Goal: Book appointment/travel/reservation

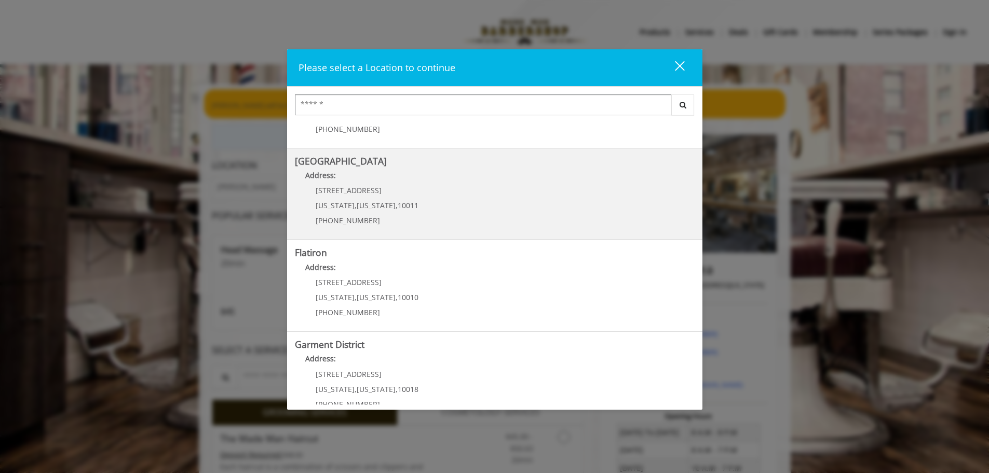
scroll to position [174, 0]
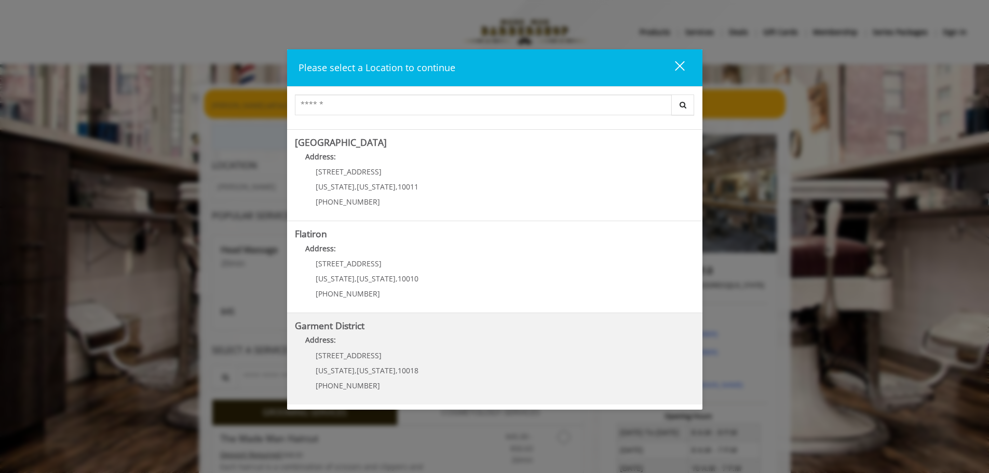
click at [447, 357] on District "Garment District Address: 1400 Broadway New York , New York , 10018 (212) 997-4…" at bounding box center [495, 359] width 400 height 76
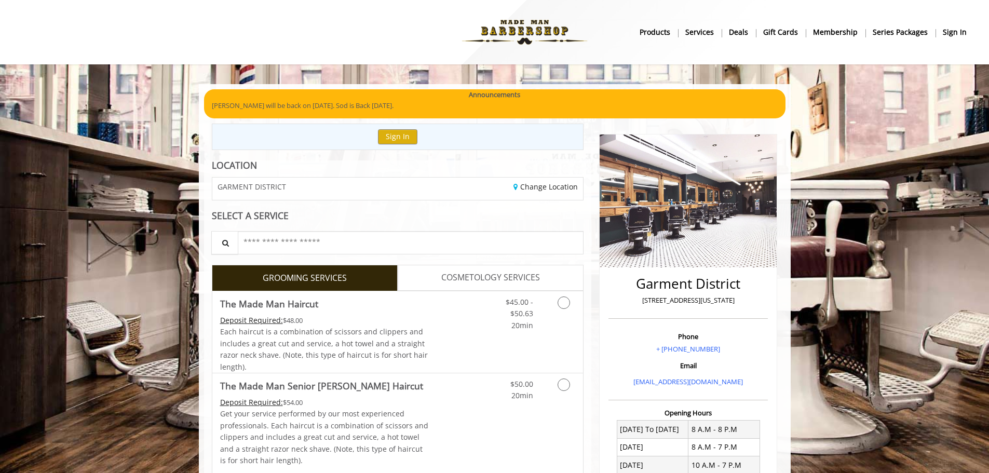
scroll to position [52, 0]
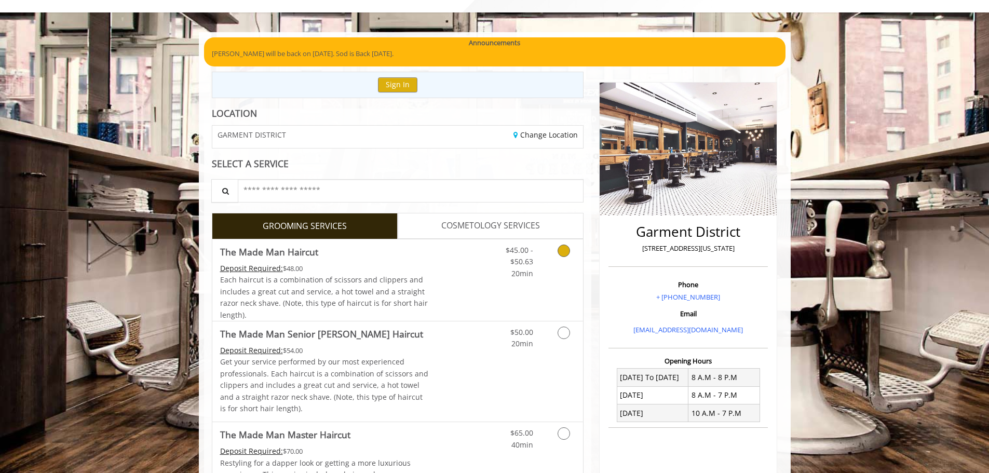
click at [538, 257] on div "$45.00 - $50.63 20min" at bounding box center [511, 259] width 59 height 40
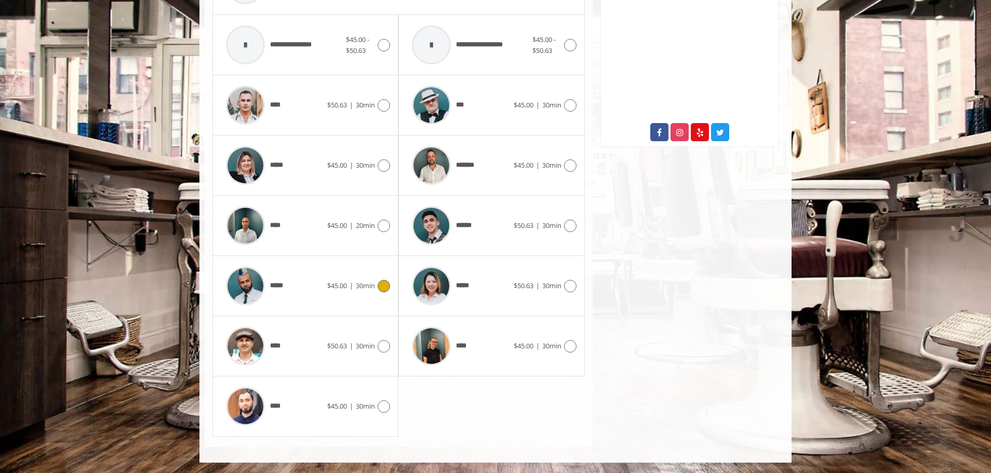
click at [333, 288] on span "$45.00" at bounding box center [337, 285] width 20 height 9
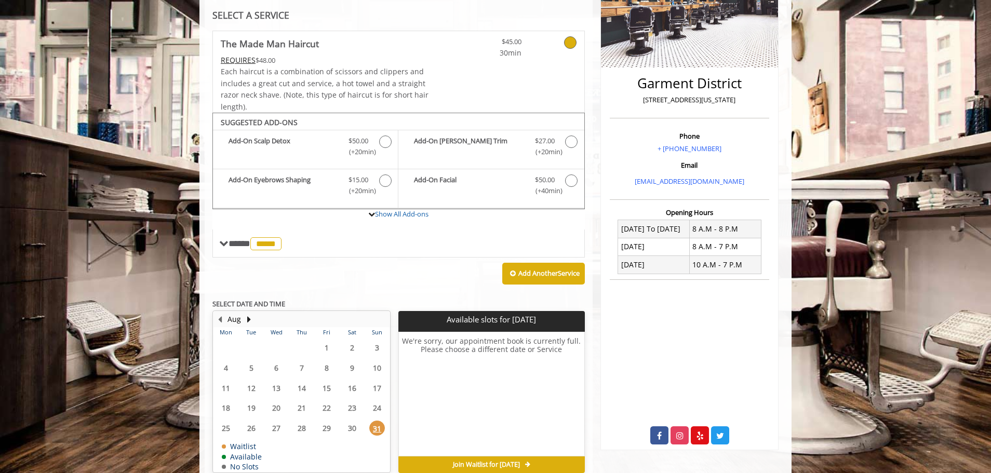
scroll to position [200, 0]
click at [416, 218] on link "Show All Add-ons" at bounding box center [401, 214] width 53 height 9
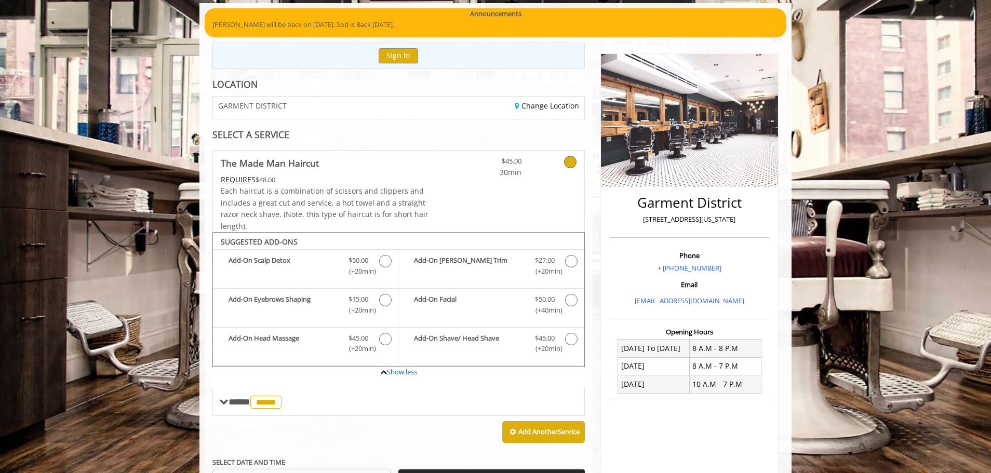
scroll to position [252, 0]
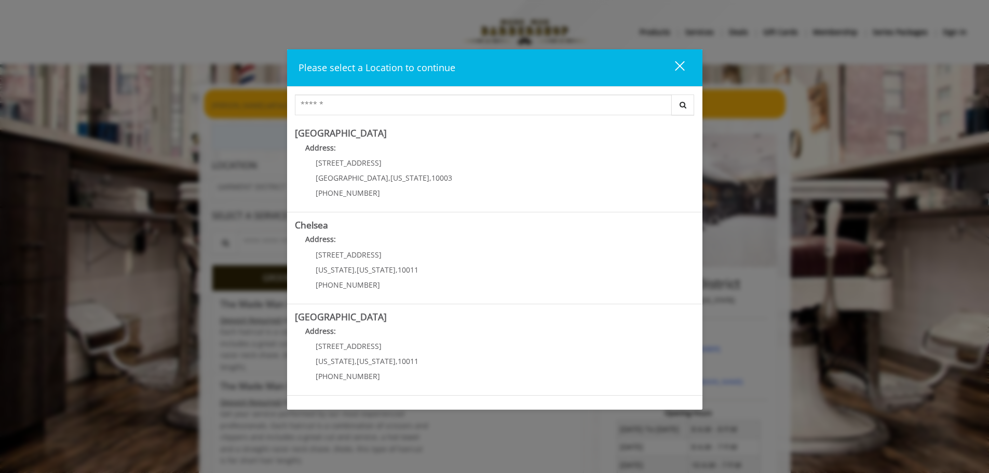
click at [676, 67] on div "close" at bounding box center [673, 68] width 21 height 16
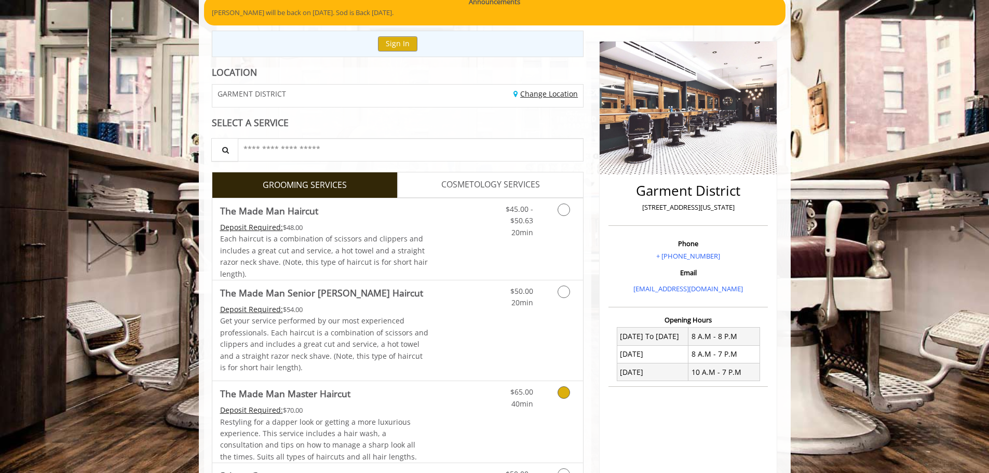
scroll to position [312, 0]
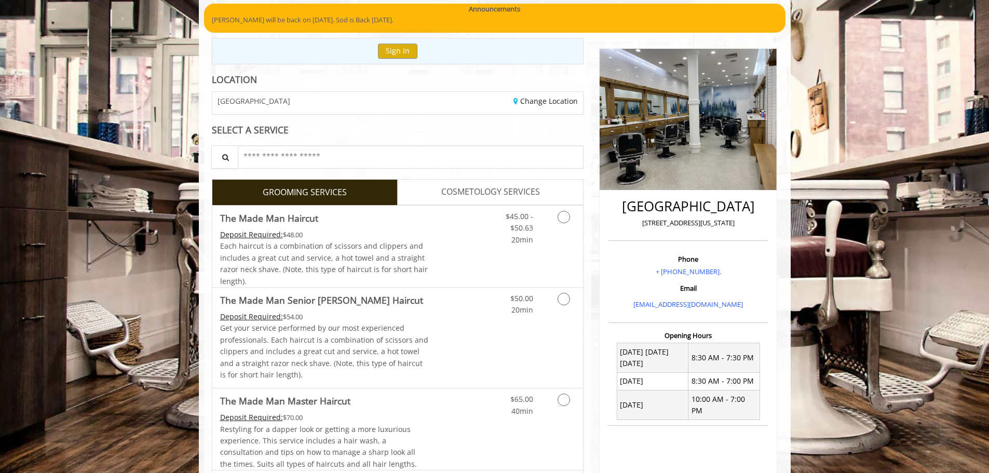
scroll to position [104, 0]
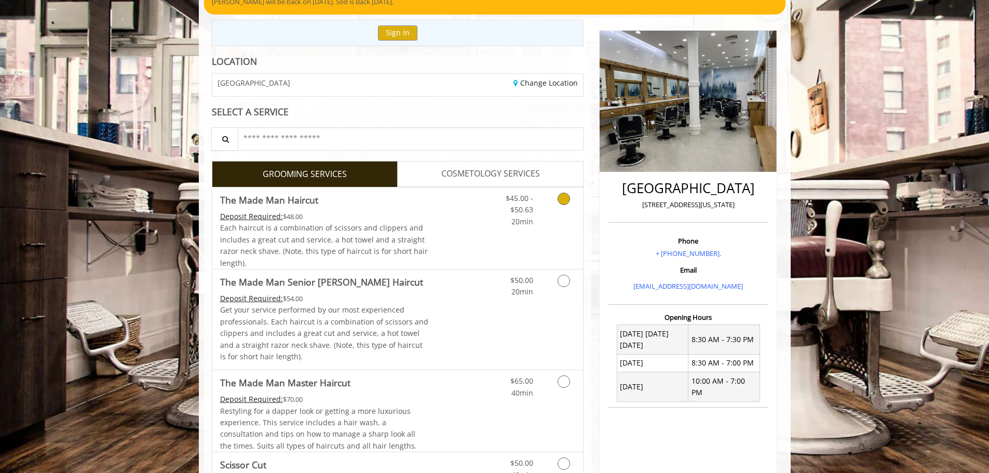
click at [507, 244] on div "$45.00 - $50.63 20min" at bounding box center [536, 228] width 93 height 82
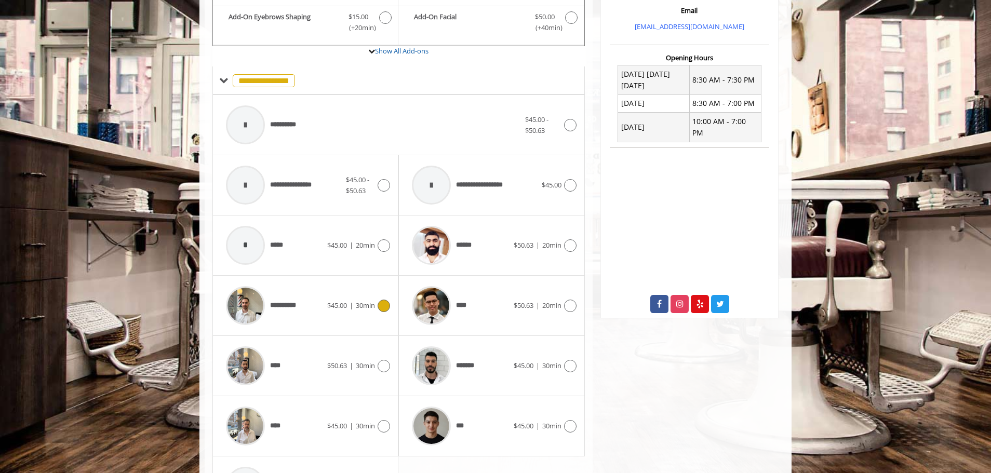
scroll to position [443, 0]
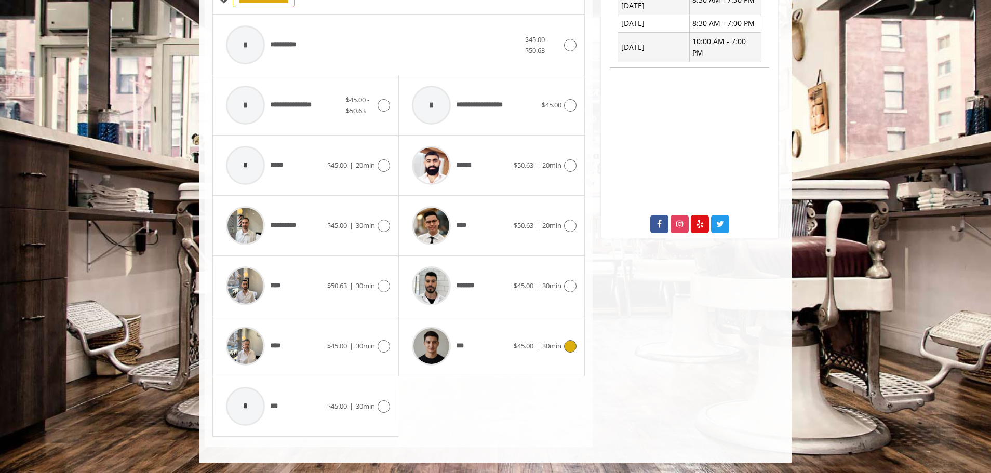
click at [489, 356] on div "***" at bounding box center [460, 345] width 106 height 49
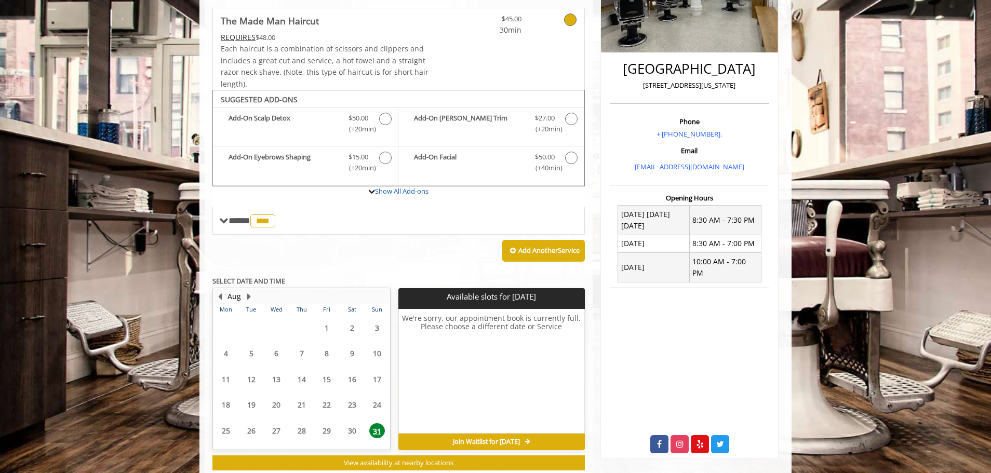
scroll to position [252, 0]
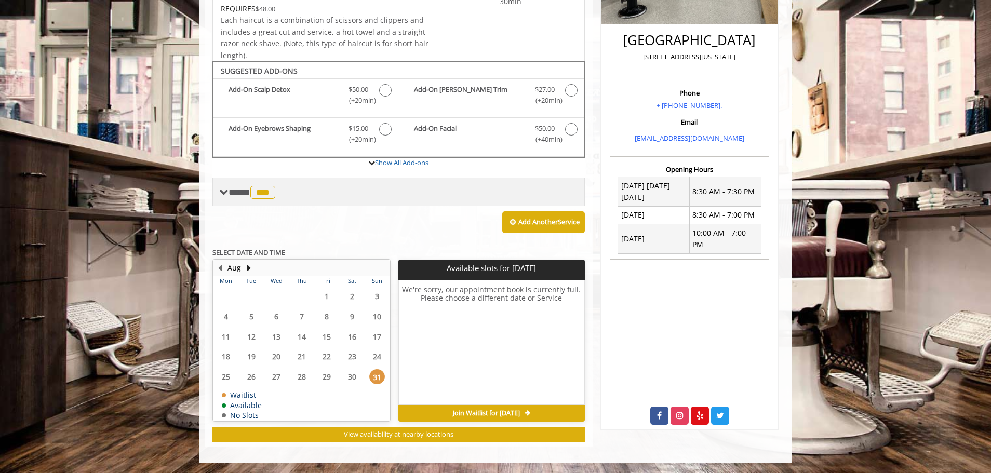
click at [220, 191] on span at bounding box center [223, 191] width 9 height 9
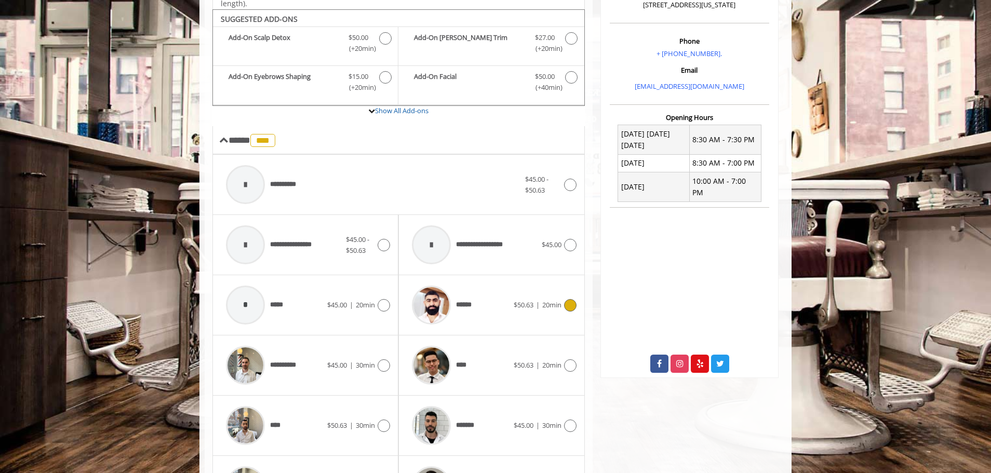
click at [495, 301] on div "******" at bounding box center [460, 304] width 106 height 49
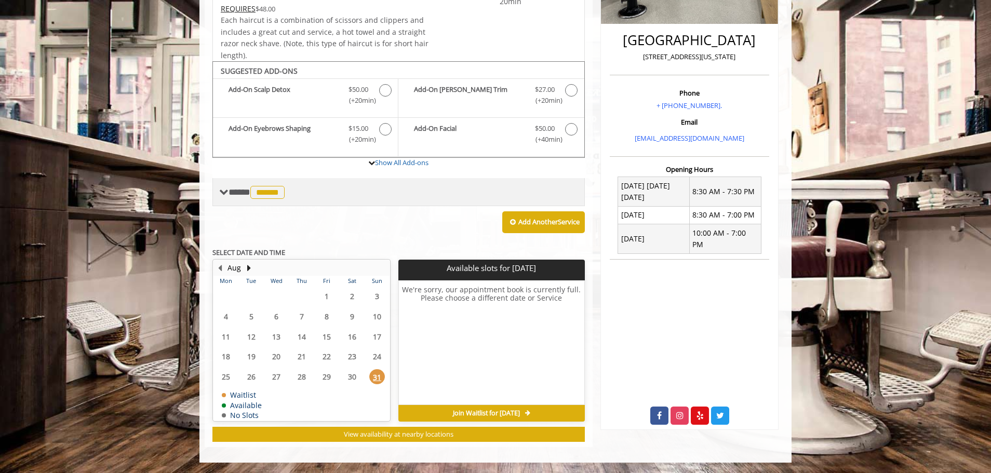
click at [252, 202] on div "**** ****** ********" at bounding box center [398, 192] width 372 height 28
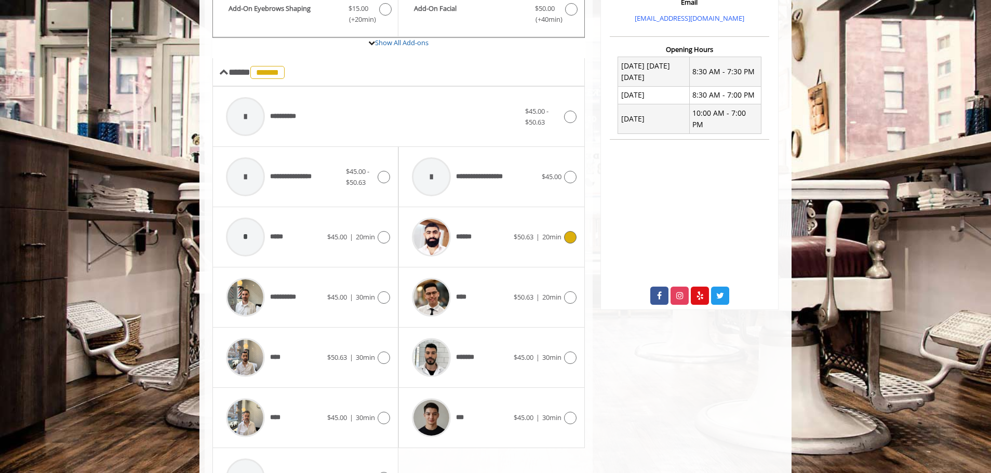
scroll to position [408, 0]
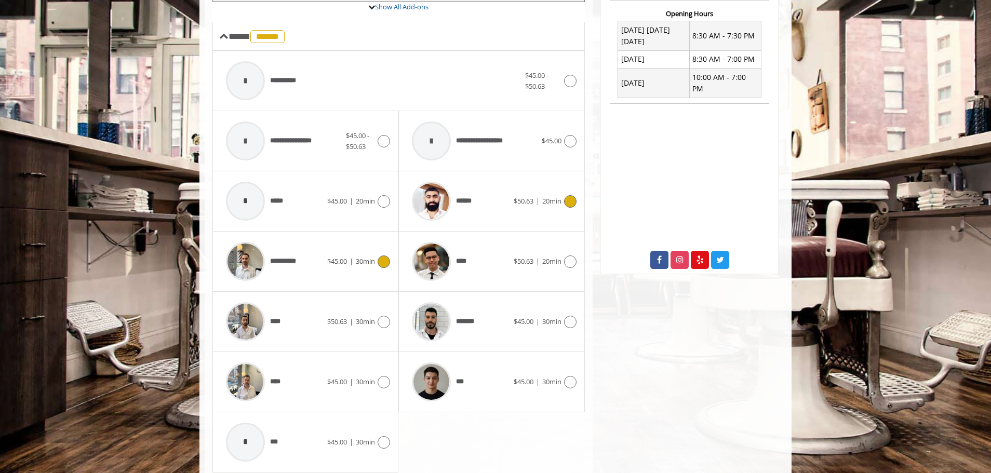
click at [330, 261] on span "$45.00" at bounding box center [337, 261] width 20 height 9
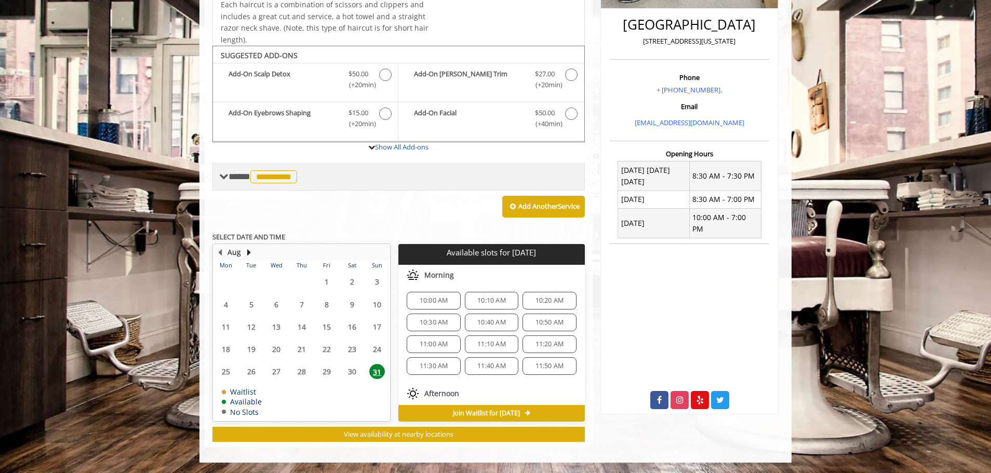
scroll to position [0, 0]
click at [251, 180] on span "**********" at bounding box center [263, 176] width 71 height 9
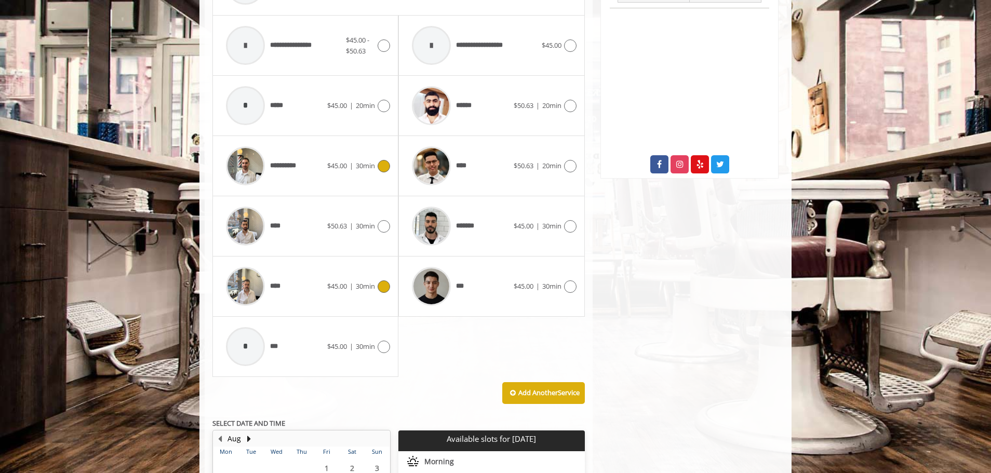
scroll to position [527, 0]
